Goal: Find specific page/section: Find specific page/section

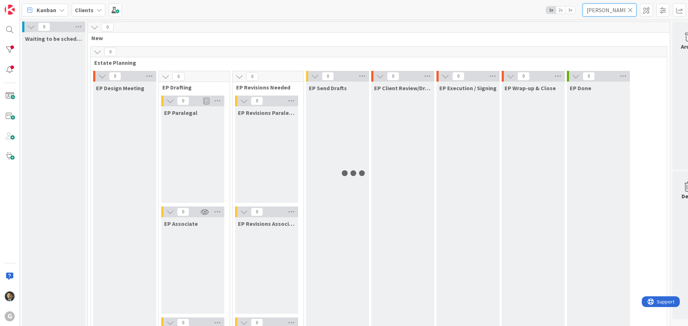
drag, startPoint x: 604, startPoint y: 11, endPoint x: 577, endPoint y: 13, distance: 26.6
click at [577, 13] on div "Kanban Clients 1x 2x 3x lee" at bounding box center [354, 10] width 668 height 20
type input "green"
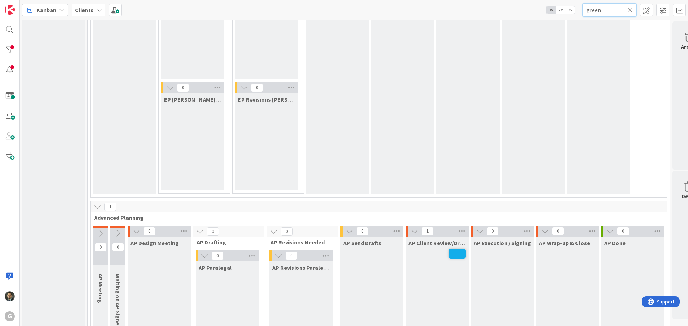
scroll to position [430, 0]
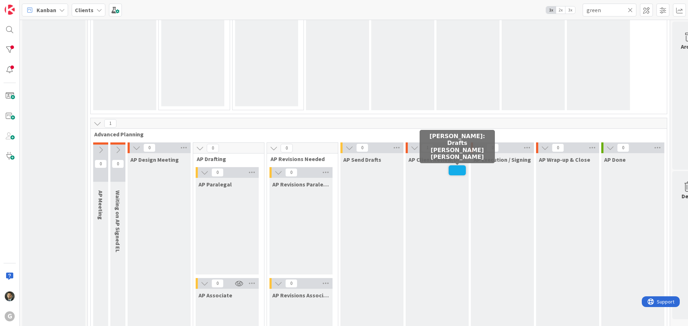
click at [457, 173] on span at bounding box center [456, 170] width 17 height 10
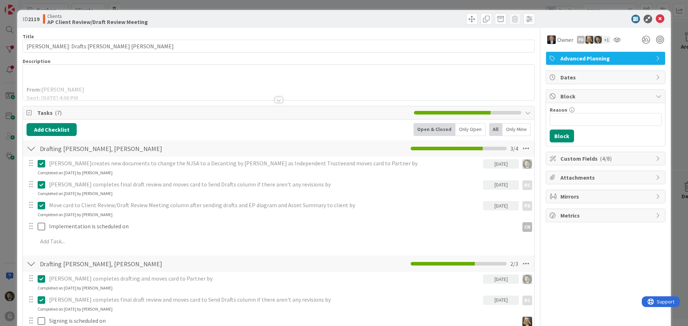
click at [277, 99] on div at bounding box center [279, 100] width 8 height 6
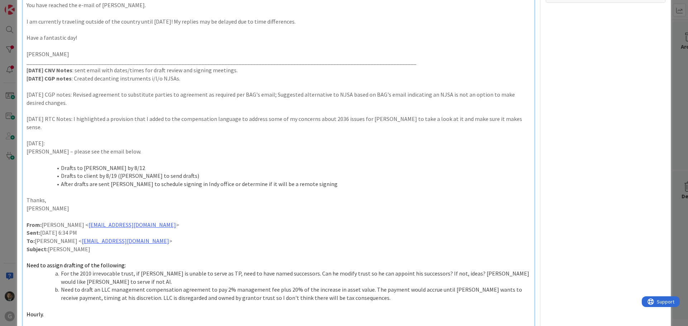
scroll to position [251, 0]
